Goal: Browse casually: Explore the website without a specific task or goal

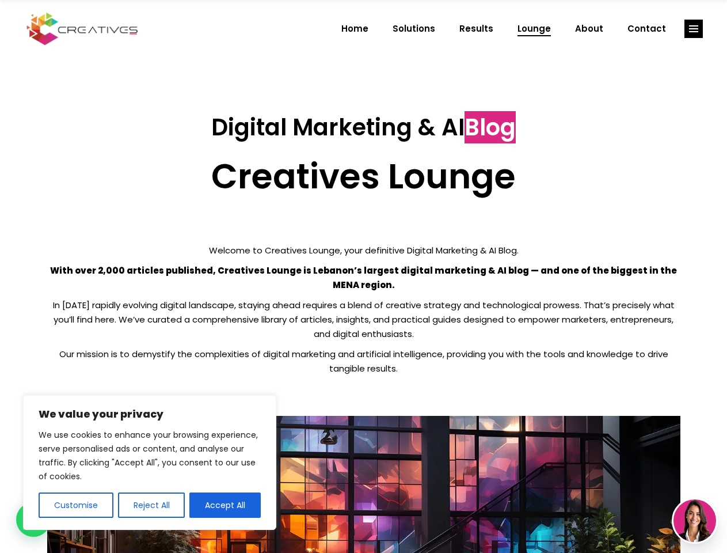
click at [363, 276] on p "With over 2,000 articles published, Creatives Lounge is Lebanon’s largest digit…" at bounding box center [363, 277] width 633 height 29
click at [75, 505] on button "Customise" at bounding box center [76, 504] width 75 height 25
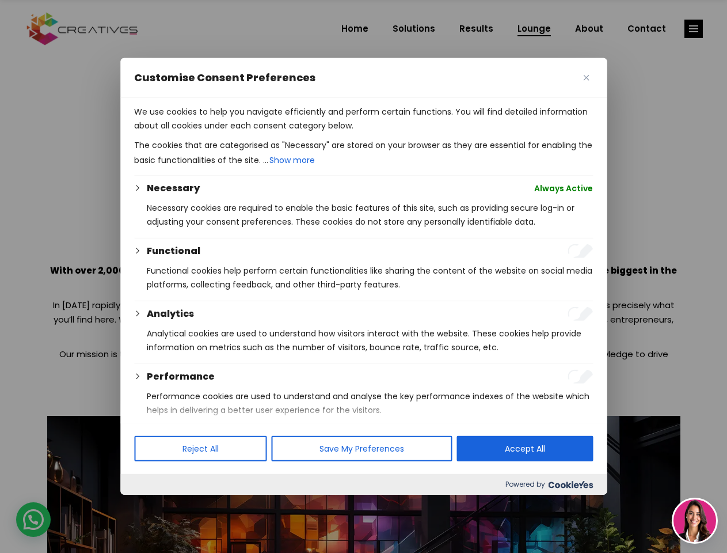
click at [151, 505] on div at bounding box center [363, 276] width 727 height 553
click at [694, 29] on div at bounding box center [363, 276] width 727 height 553
click at [695, 520] on img at bounding box center [695, 520] width 43 height 43
